Goal: Information Seeking & Learning: Understand process/instructions

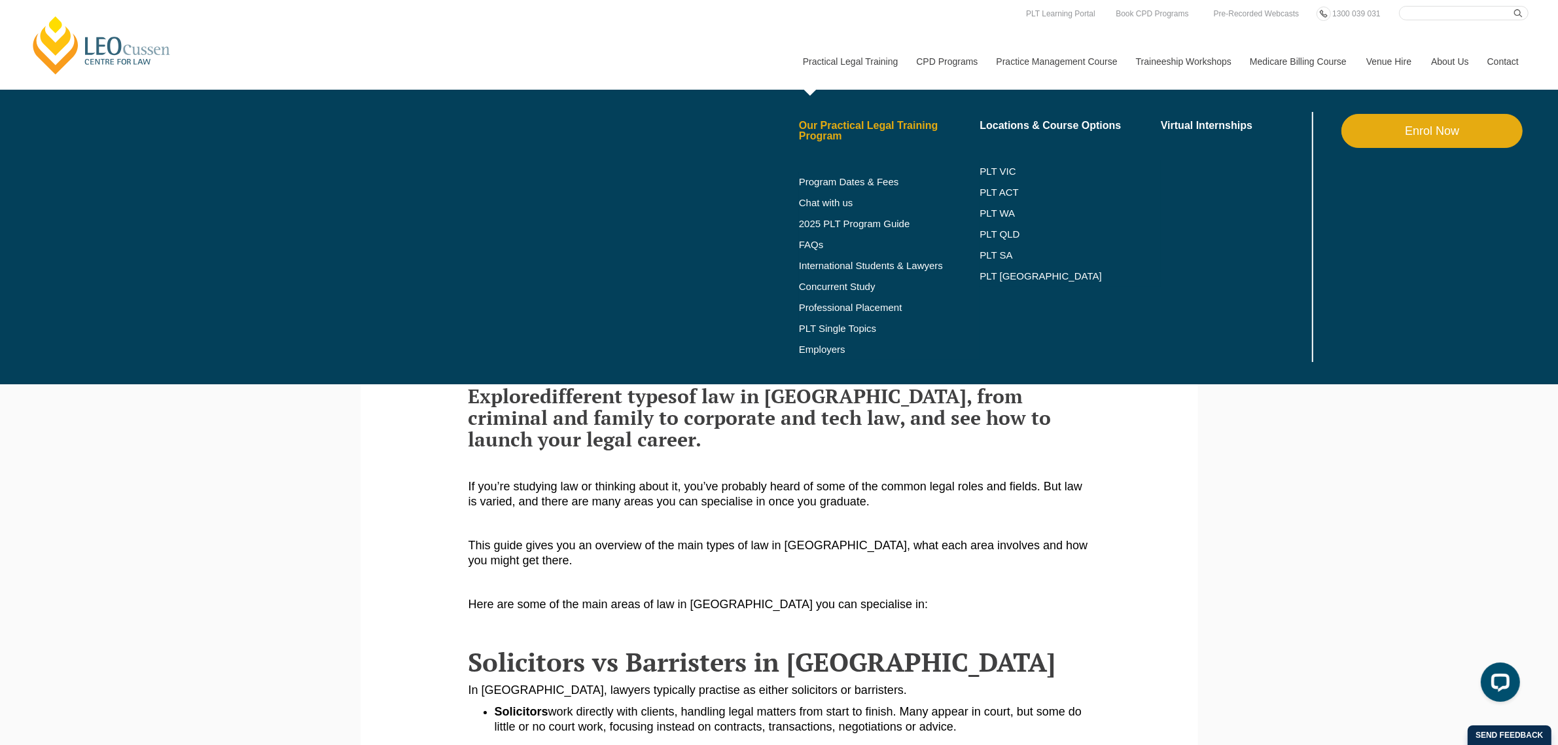
click at [845, 128] on link "Our Practical Legal Training Program" at bounding box center [889, 130] width 181 height 21
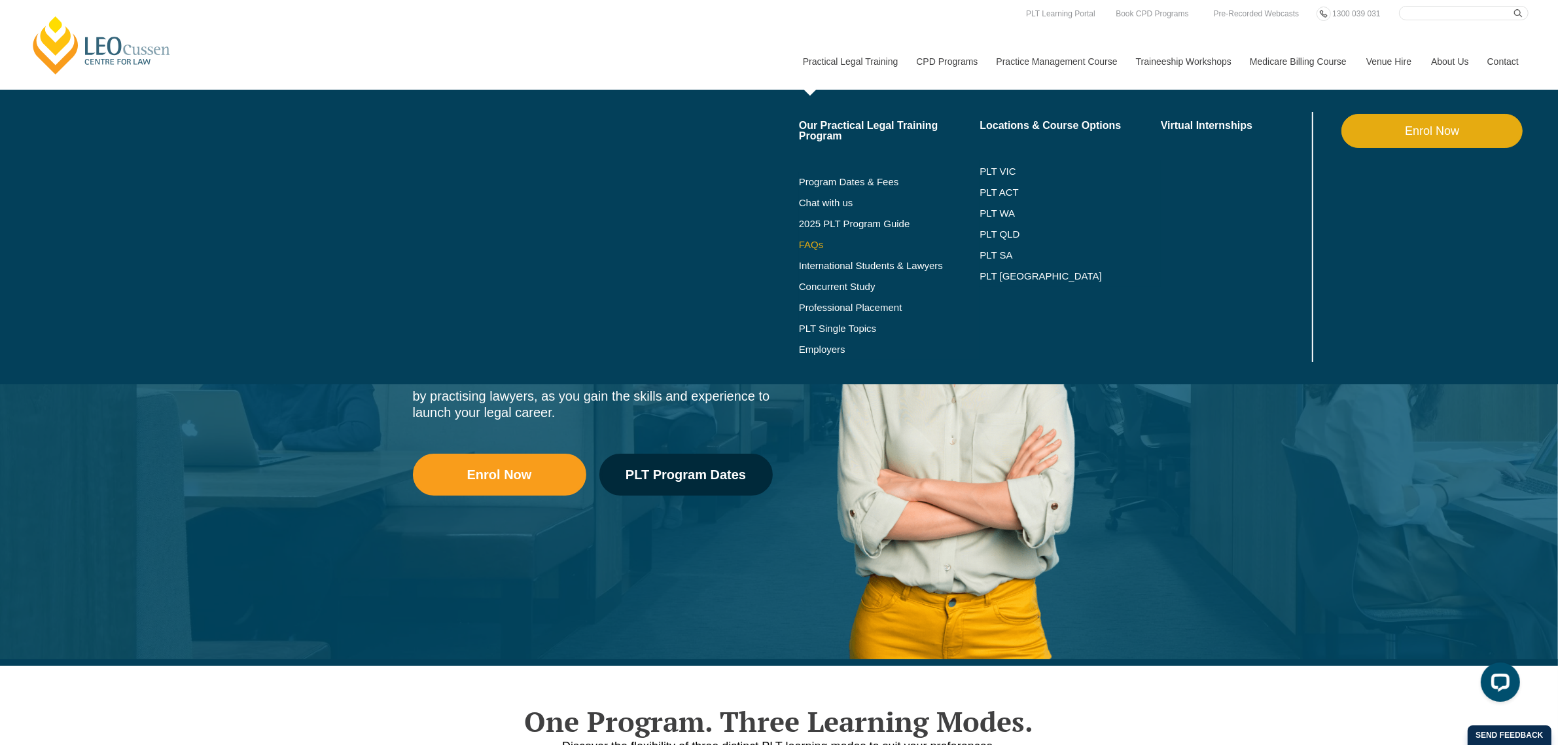
click at [802, 244] on link "FAQs" at bounding box center [889, 244] width 181 height 10
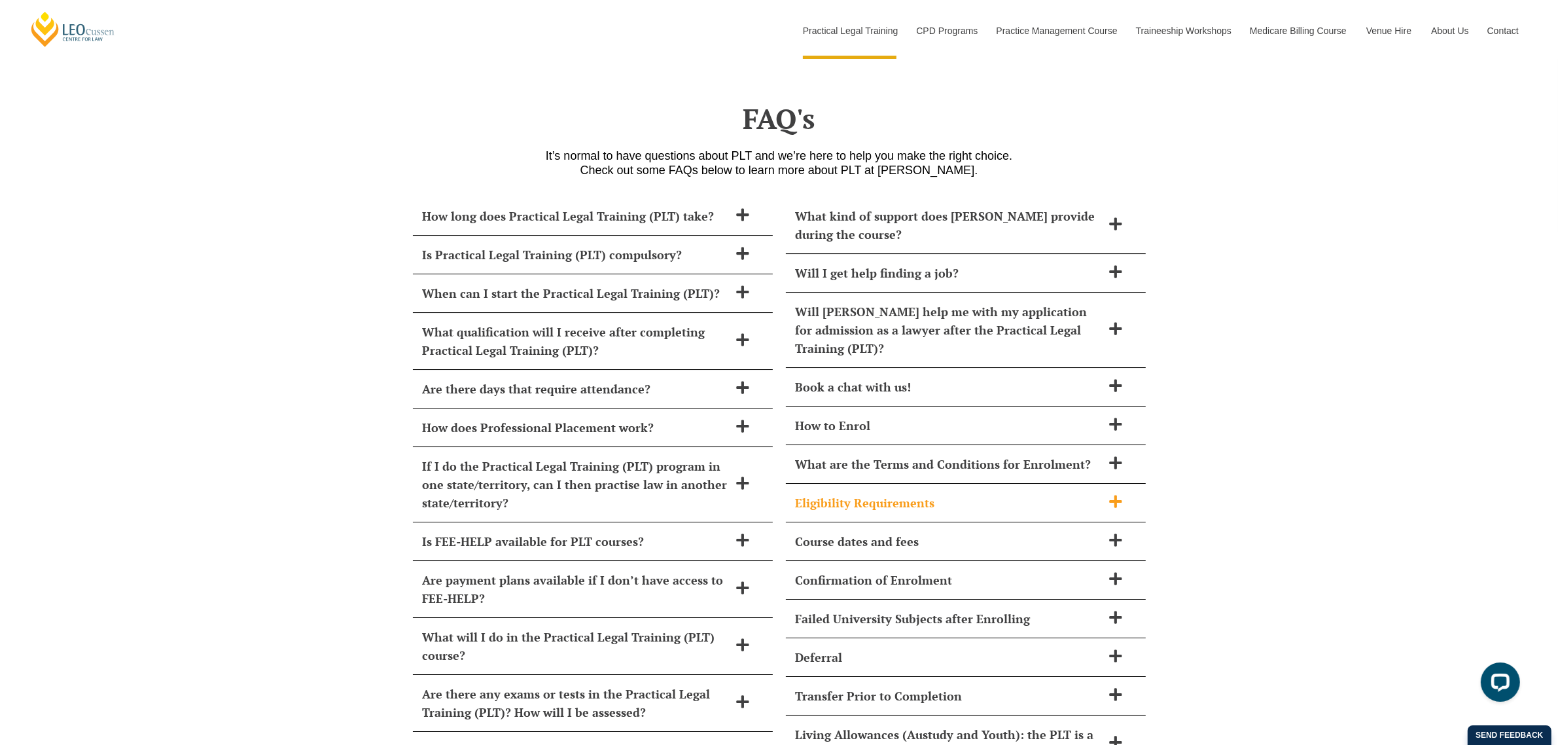
scroll to position [5590, 0]
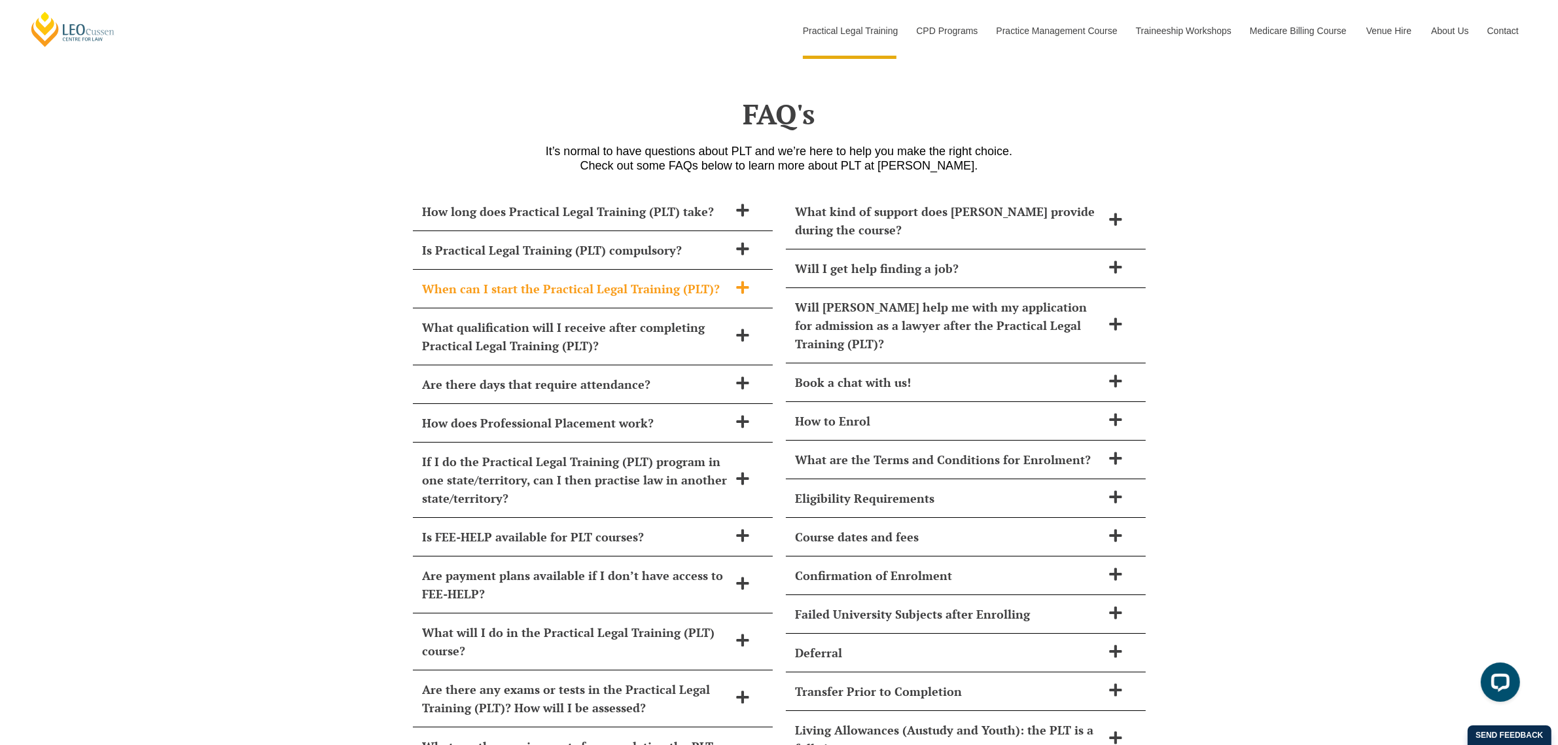
click at [438, 279] on h2 "When can I start the Practical Legal Training (PLT)?" at bounding box center [576, 288] width 306 height 18
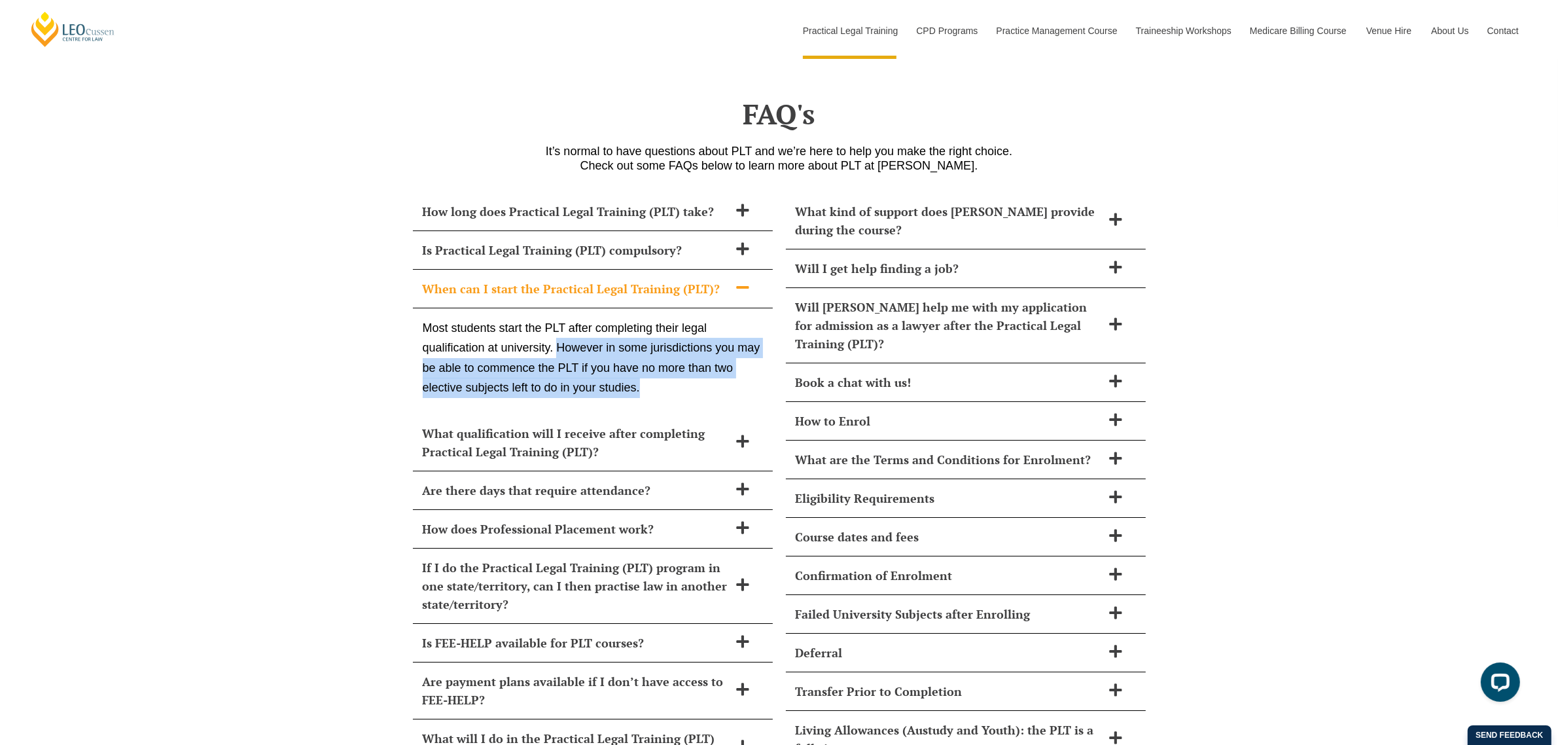
drag, startPoint x: 557, startPoint y: 302, endPoint x: 646, endPoint y: 350, distance: 100.4
click at [646, 350] on p "Most students start the PLT after completing their legal qualification at unive…" at bounding box center [593, 358] width 340 height 80
copy p "However in some jurisdictions you may be able to commence the PLT if you have n…"
